Goal: Information Seeking & Learning: Learn about a topic

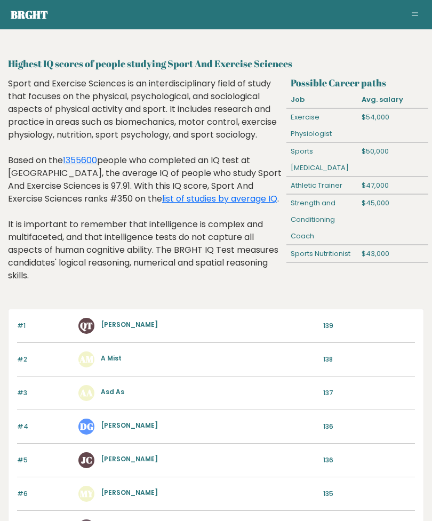
click at [180, 203] on link "list of studies by average IQ" at bounding box center [219, 199] width 115 height 12
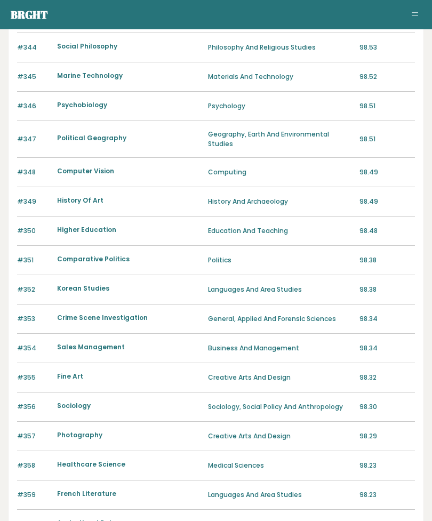
scroll to position [872, 0]
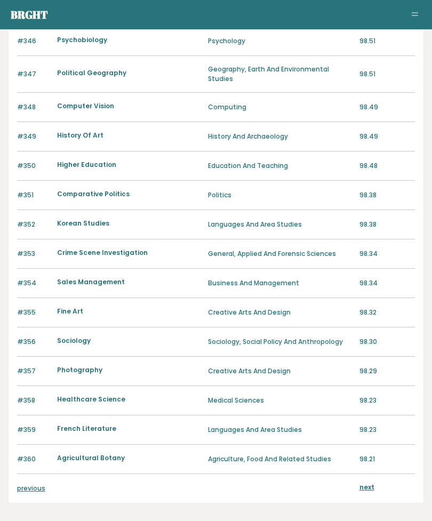
click at [31, 484] on link "previous" at bounding box center [31, 488] width 28 height 9
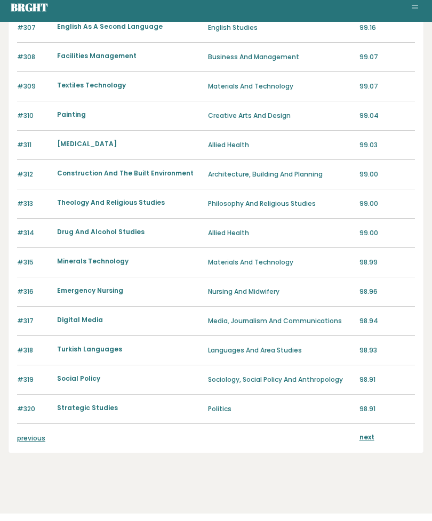
scroll to position [870, 0]
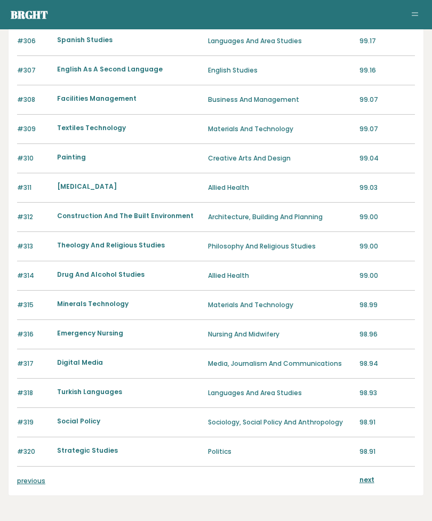
click at [40, 476] on link "previous" at bounding box center [31, 480] width 28 height 9
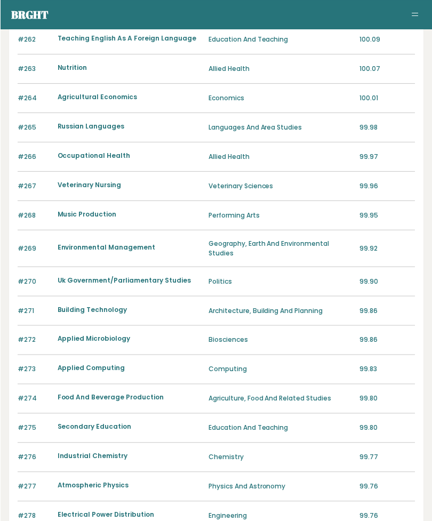
scroll to position [872, 0]
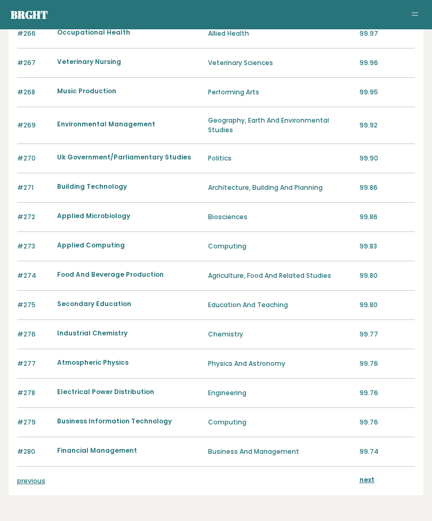
click at [45, 477] on link "previous" at bounding box center [31, 480] width 28 height 9
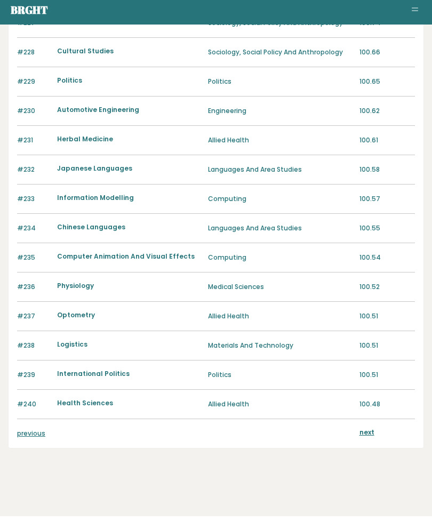
scroll to position [881, 0]
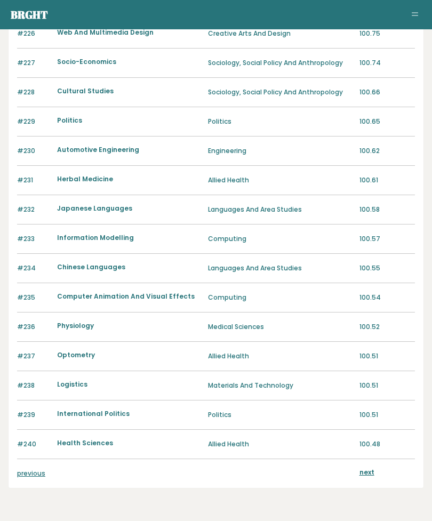
click at [37, 477] on link "previous" at bounding box center [31, 473] width 28 height 9
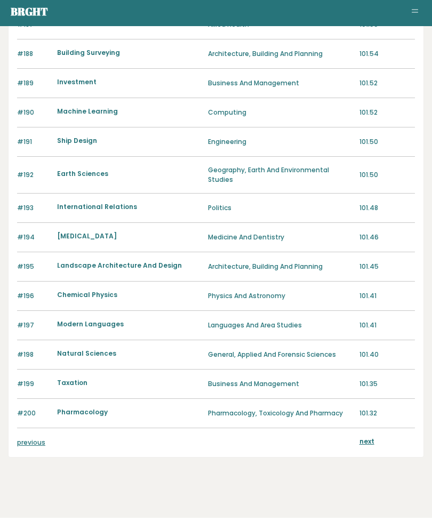
scroll to position [872, 0]
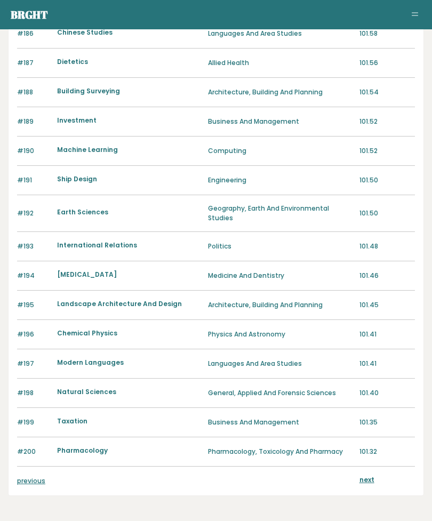
click at [41, 476] on link "previous" at bounding box center [31, 480] width 28 height 9
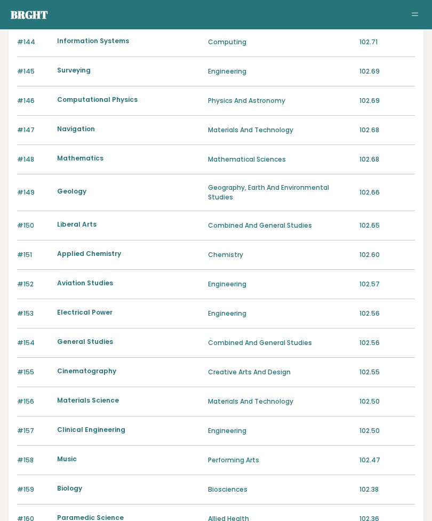
scroll to position [872, 0]
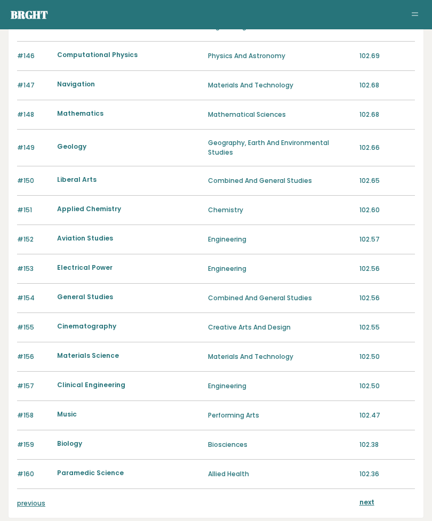
click at [35, 499] on link "previous" at bounding box center [31, 503] width 28 height 9
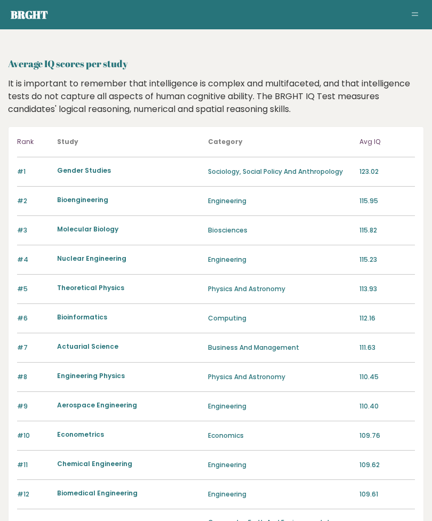
click at [89, 171] on link "Gender Studies" at bounding box center [84, 170] width 54 height 9
